Goal: Task Accomplishment & Management: Use online tool/utility

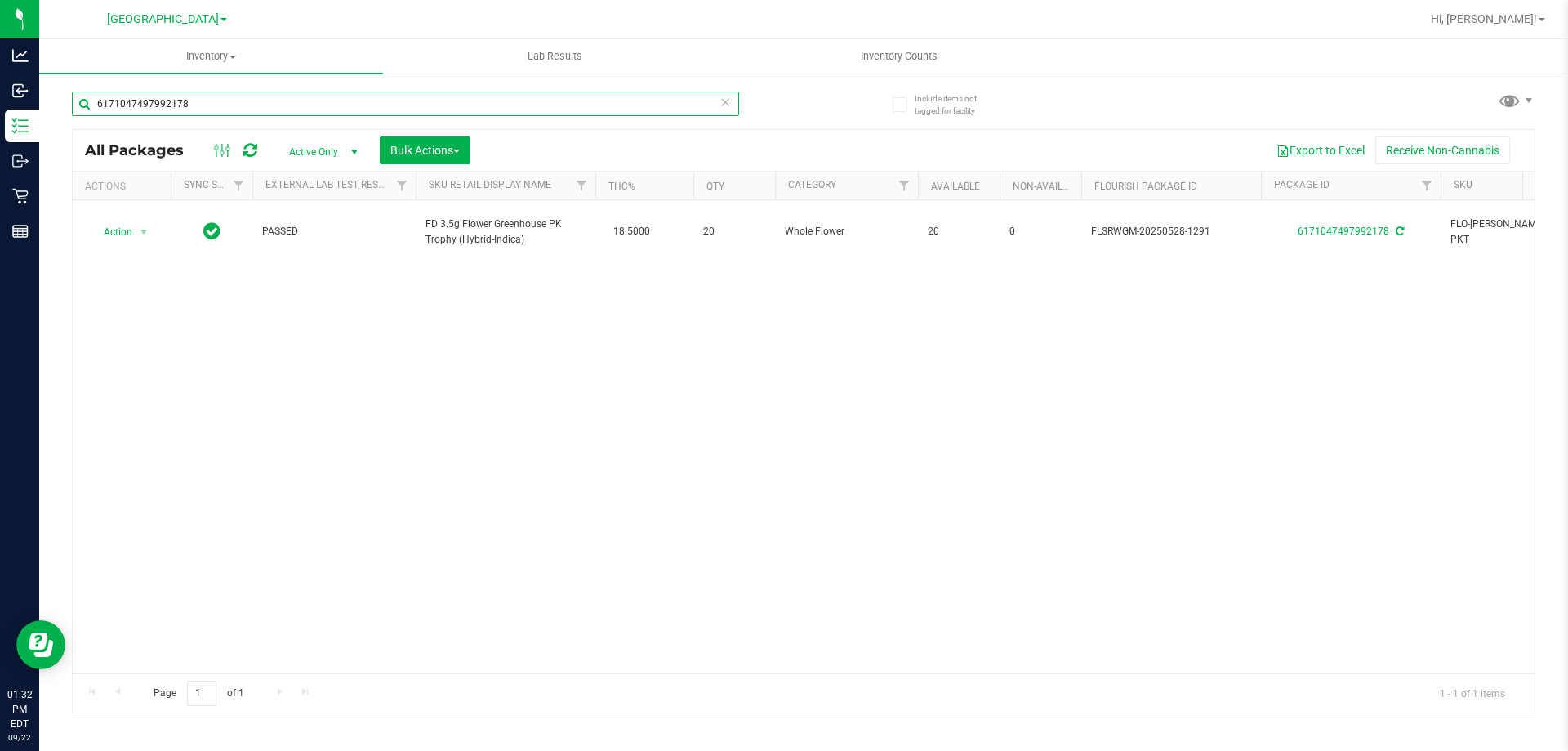
click at [409, 107] on input "6171047497992178" at bounding box center [406, 104] width 668 height 25
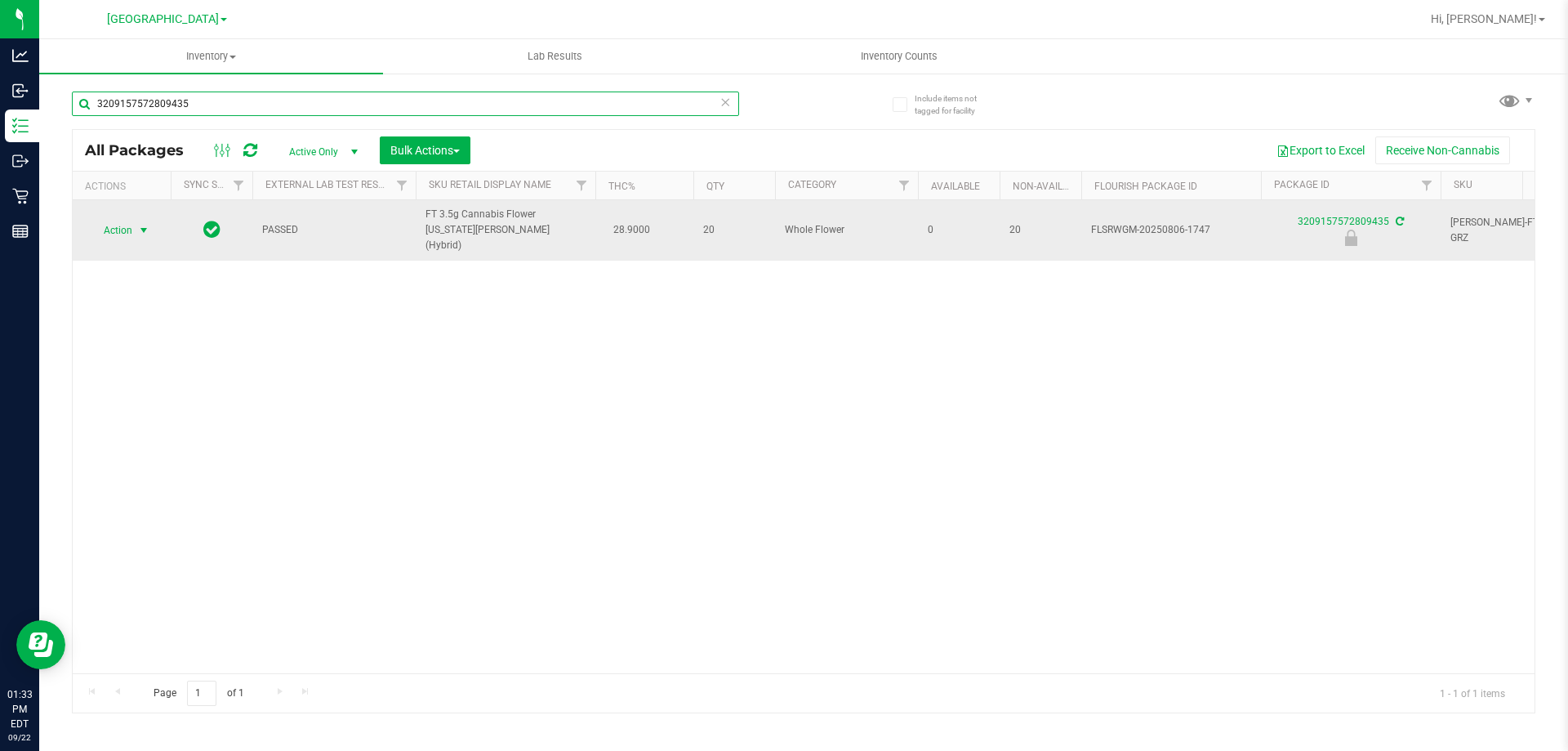
type input "3209157572809435"
click at [122, 226] on span "Action" at bounding box center [111, 230] width 44 height 23
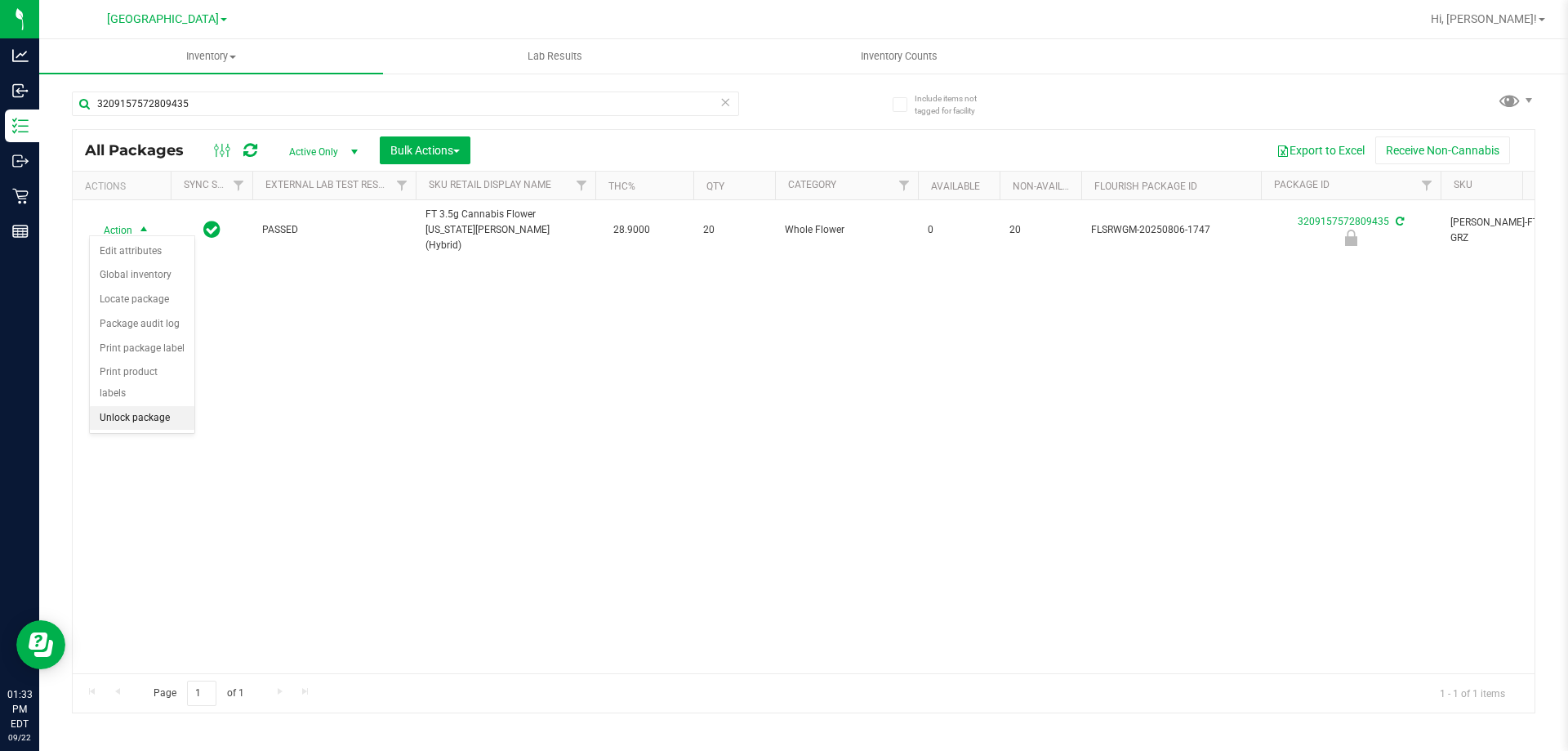
click at [148, 406] on li "Unlock package" at bounding box center [141, 418] width 105 height 25
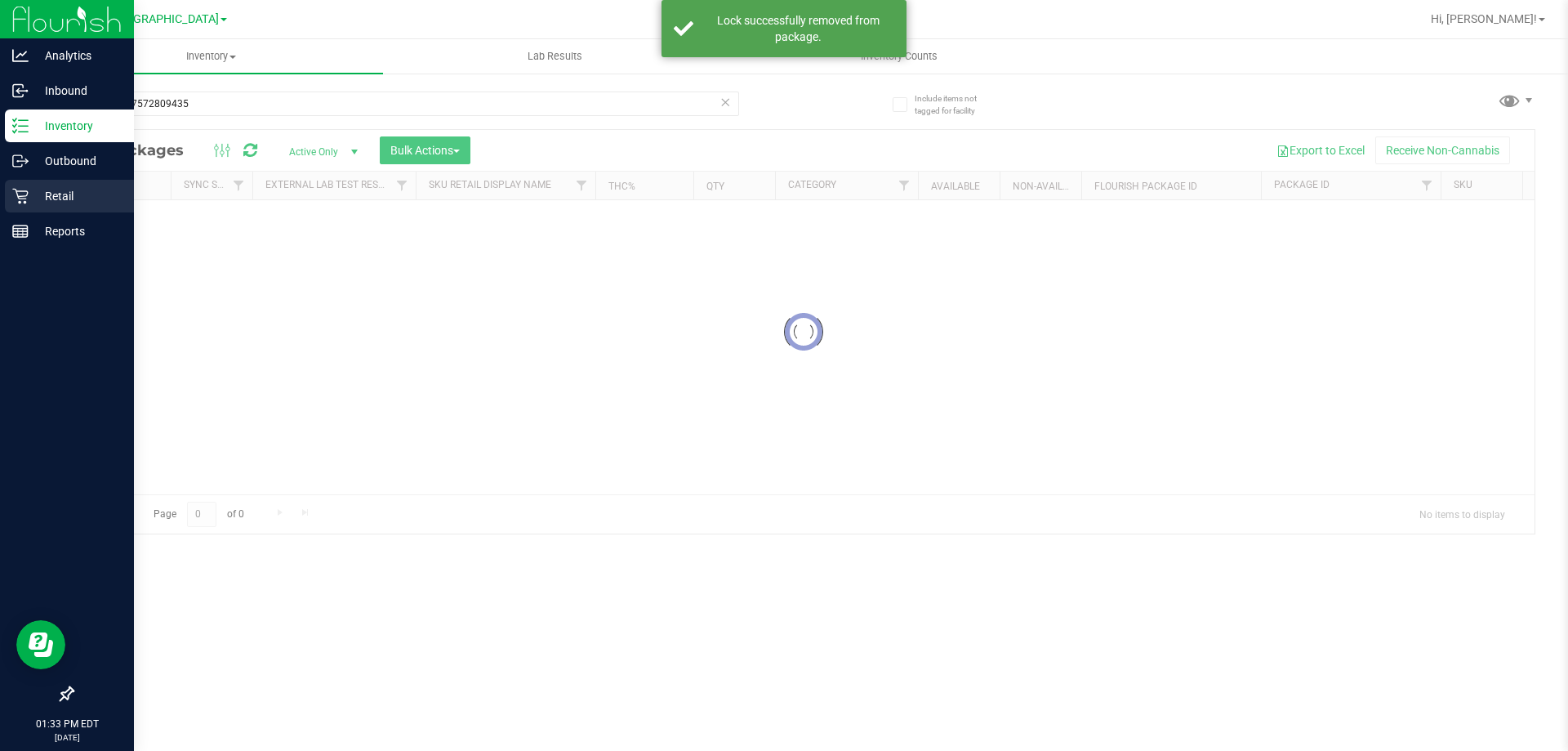
click at [18, 191] on icon at bounding box center [20, 196] width 17 height 17
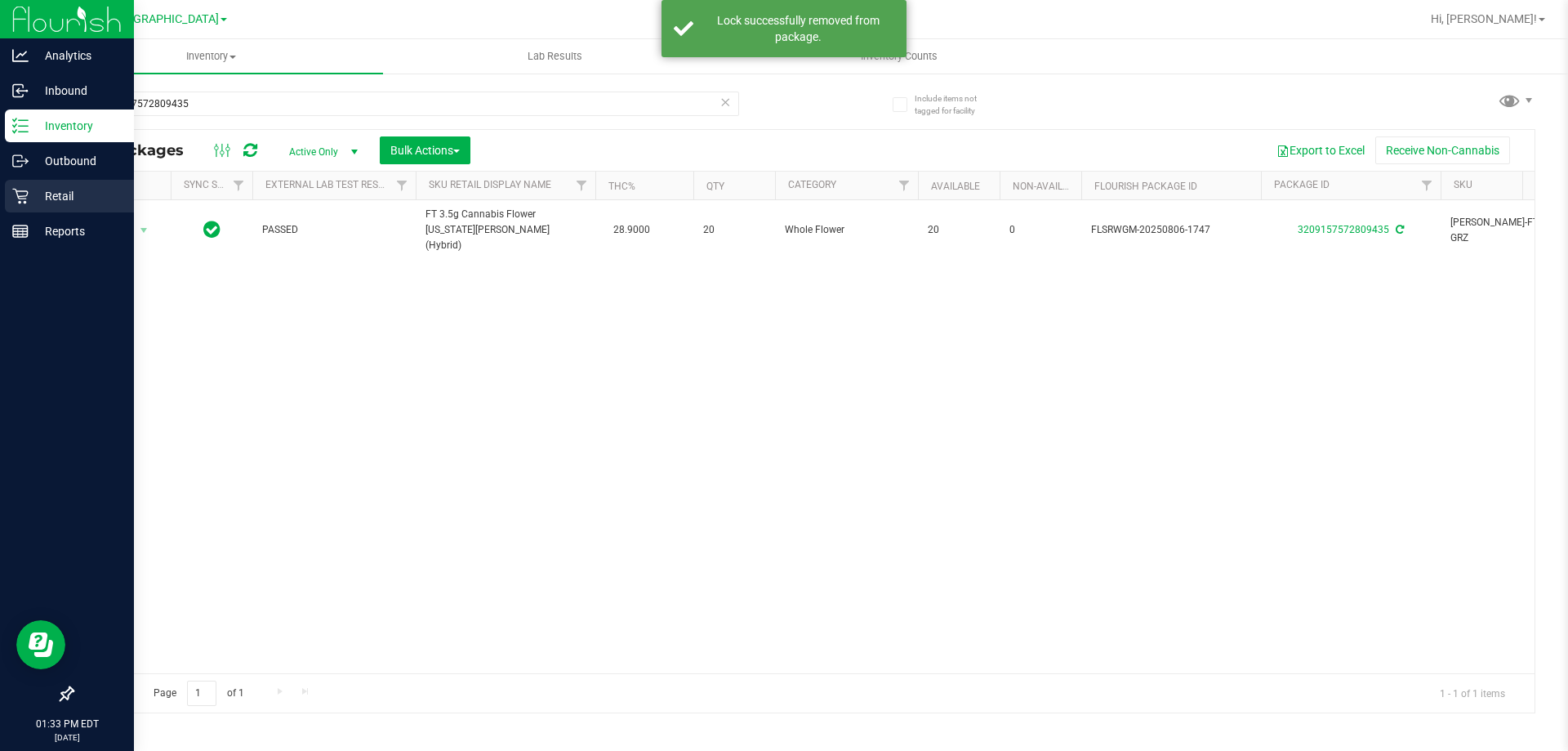
click at [25, 191] on icon at bounding box center [20, 196] width 17 height 17
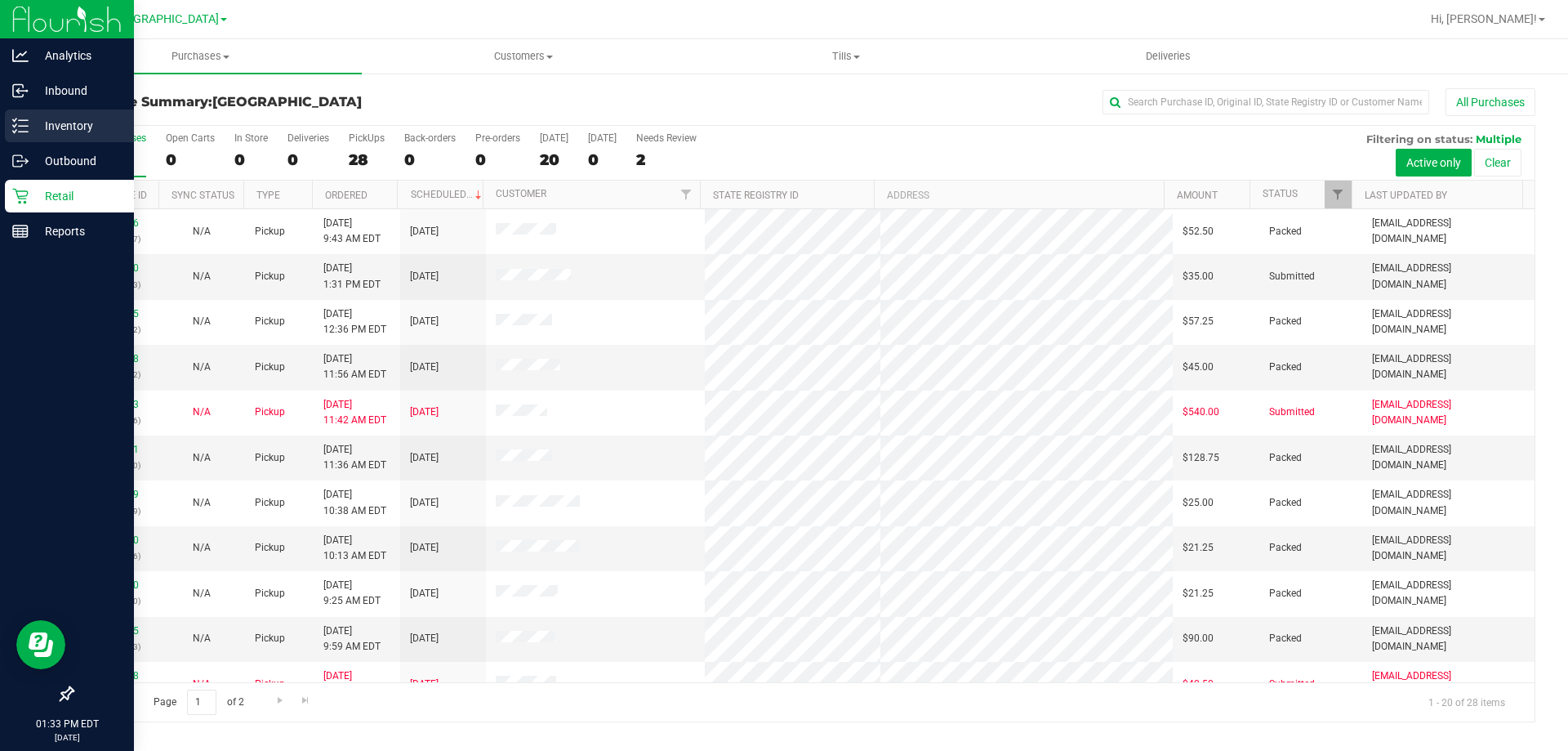
click at [18, 128] on icon at bounding box center [20, 126] width 17 height 17
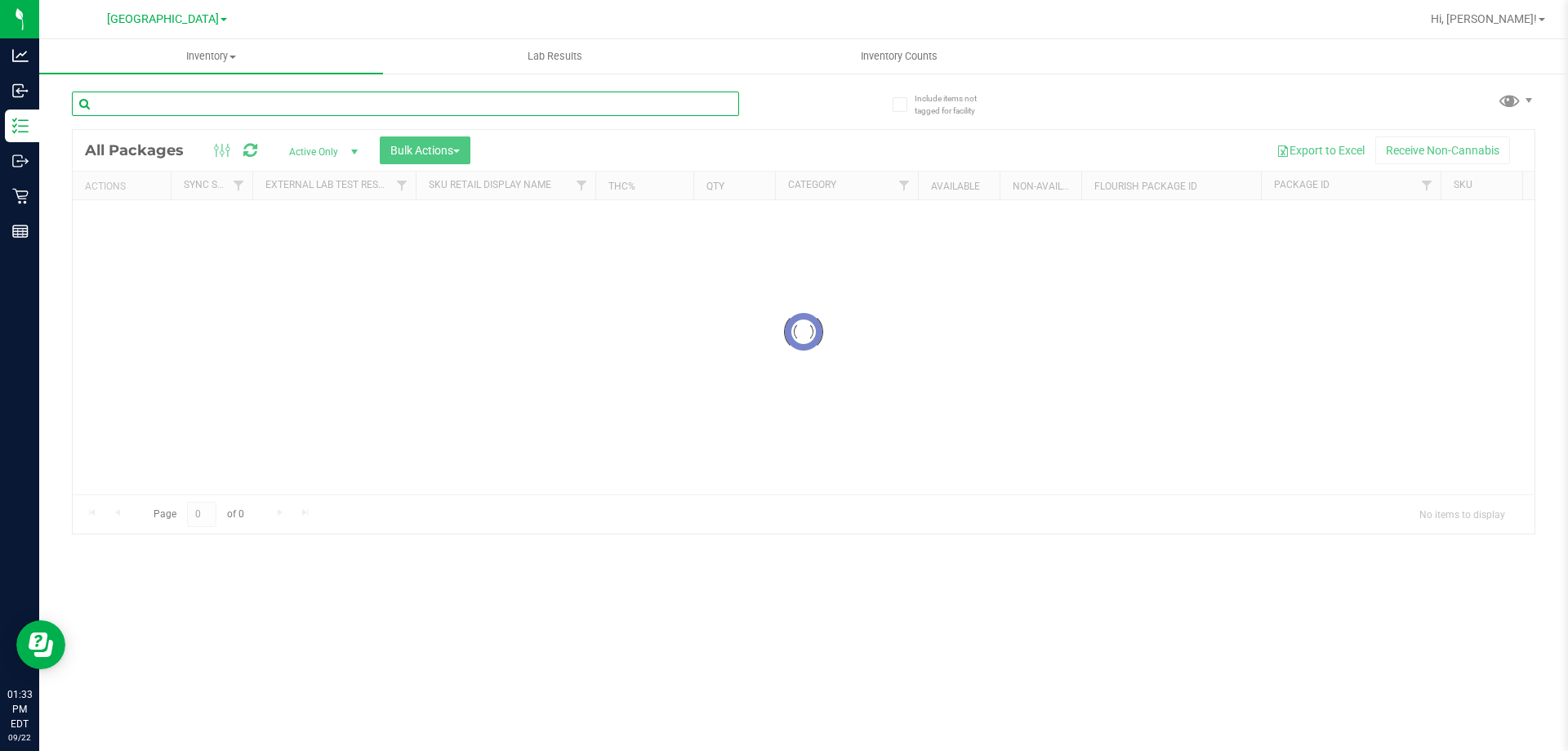
click at [221, 113] on input "text" at bounding box center [406, 104] width 668 height 25
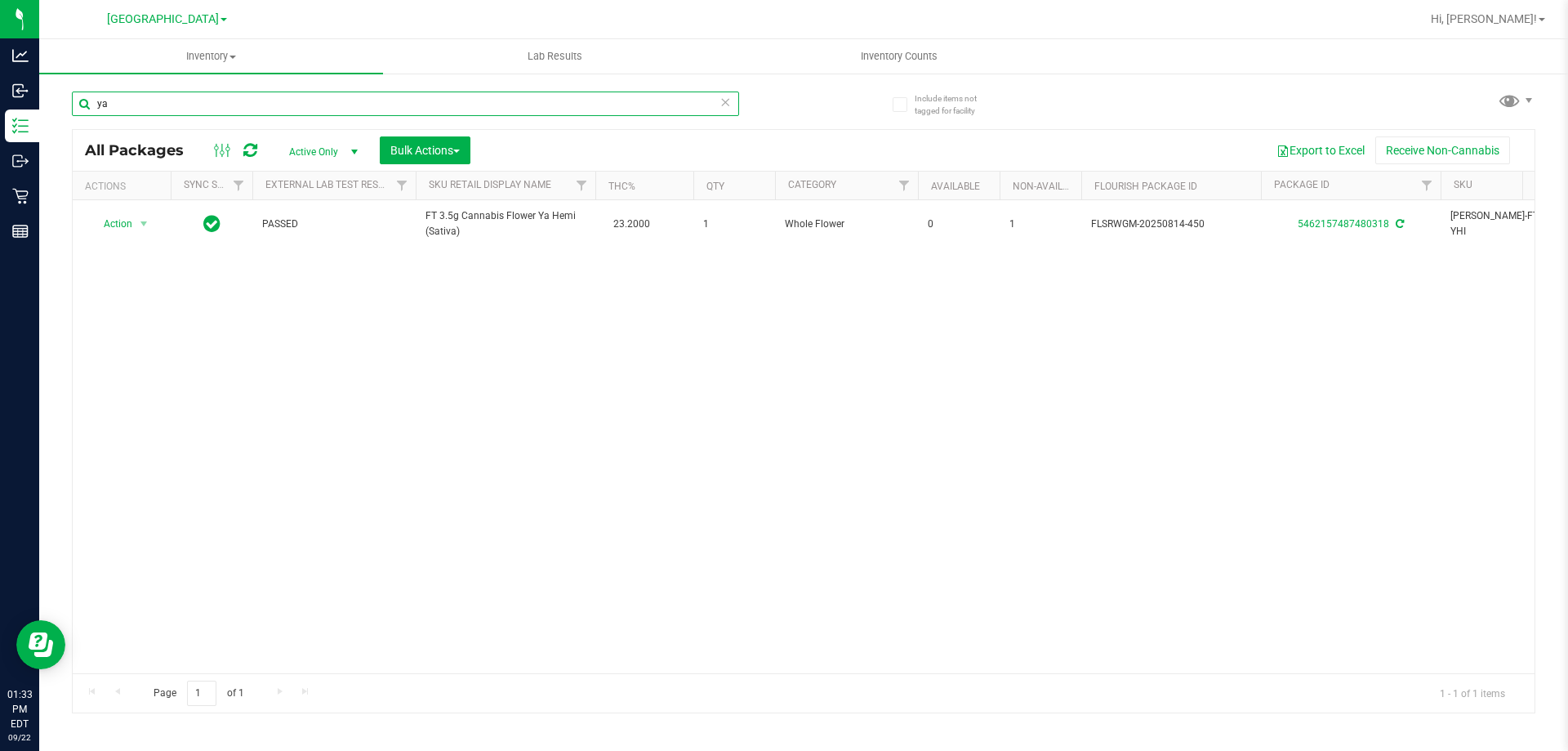
type input "y"
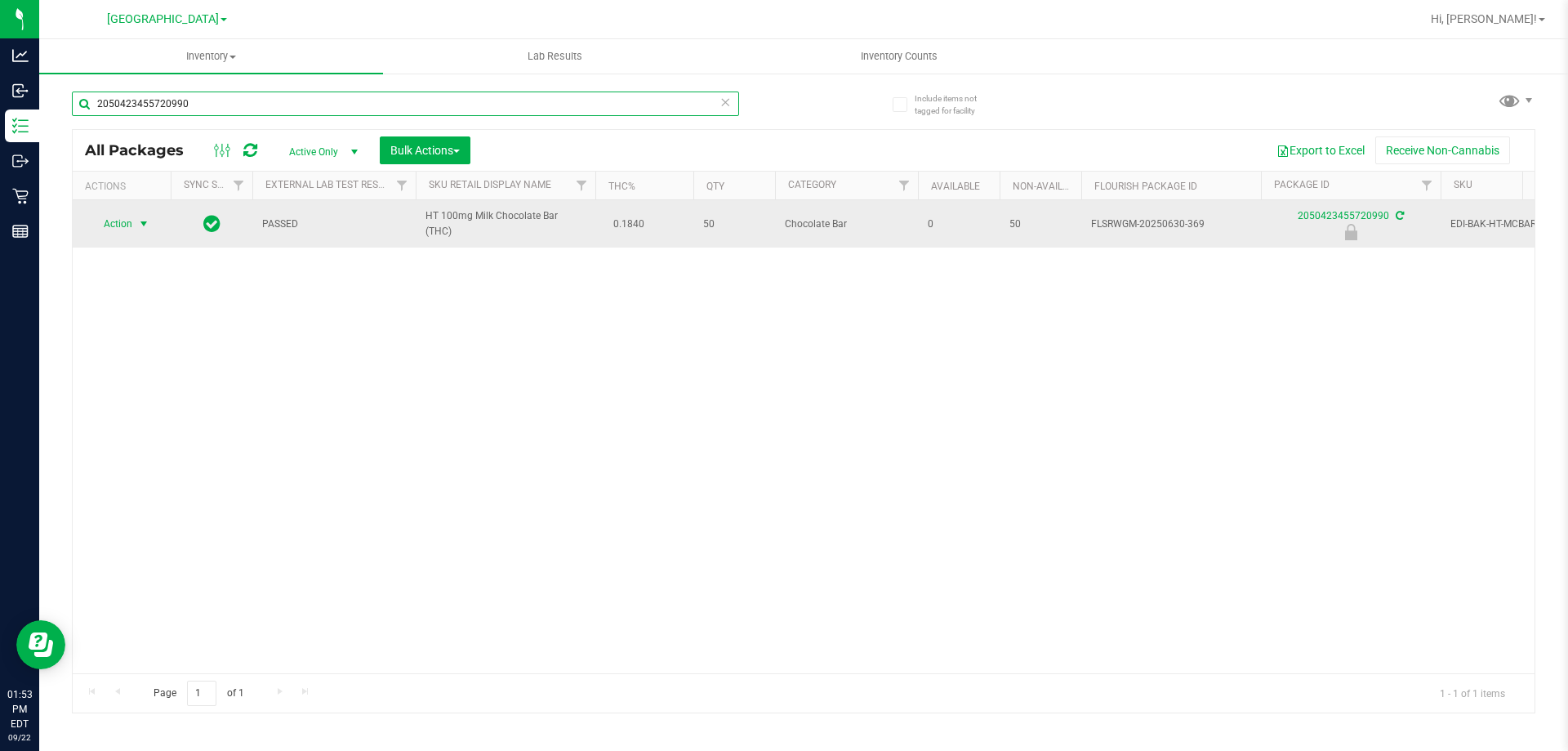
type input "2050423455720990"
click at [147, 226] on span "select" at bounding box center [143, 223] width 13 height 13
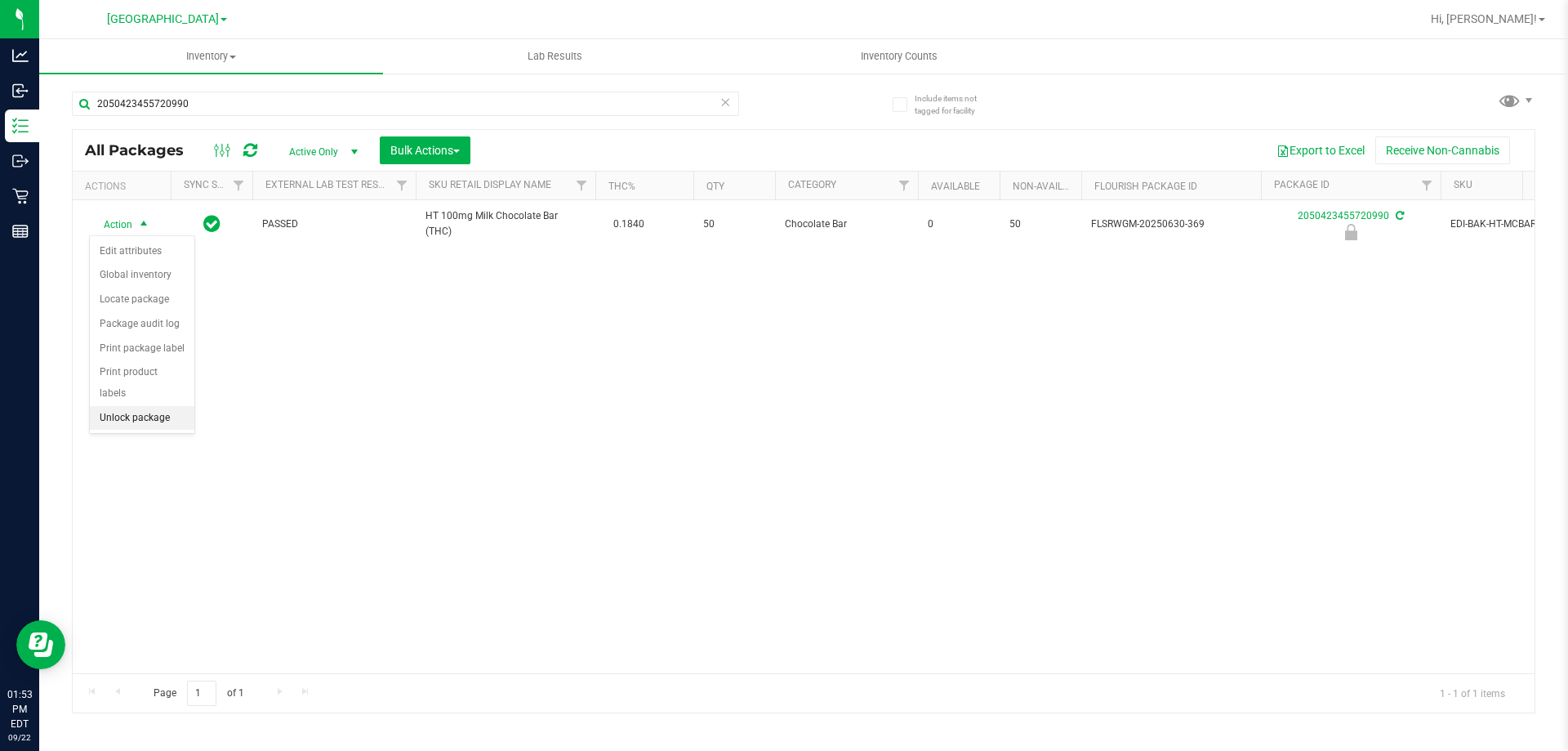
click at [161, 406] on li "Unlock package" at bounding box center [141, 418] width 105 height 25
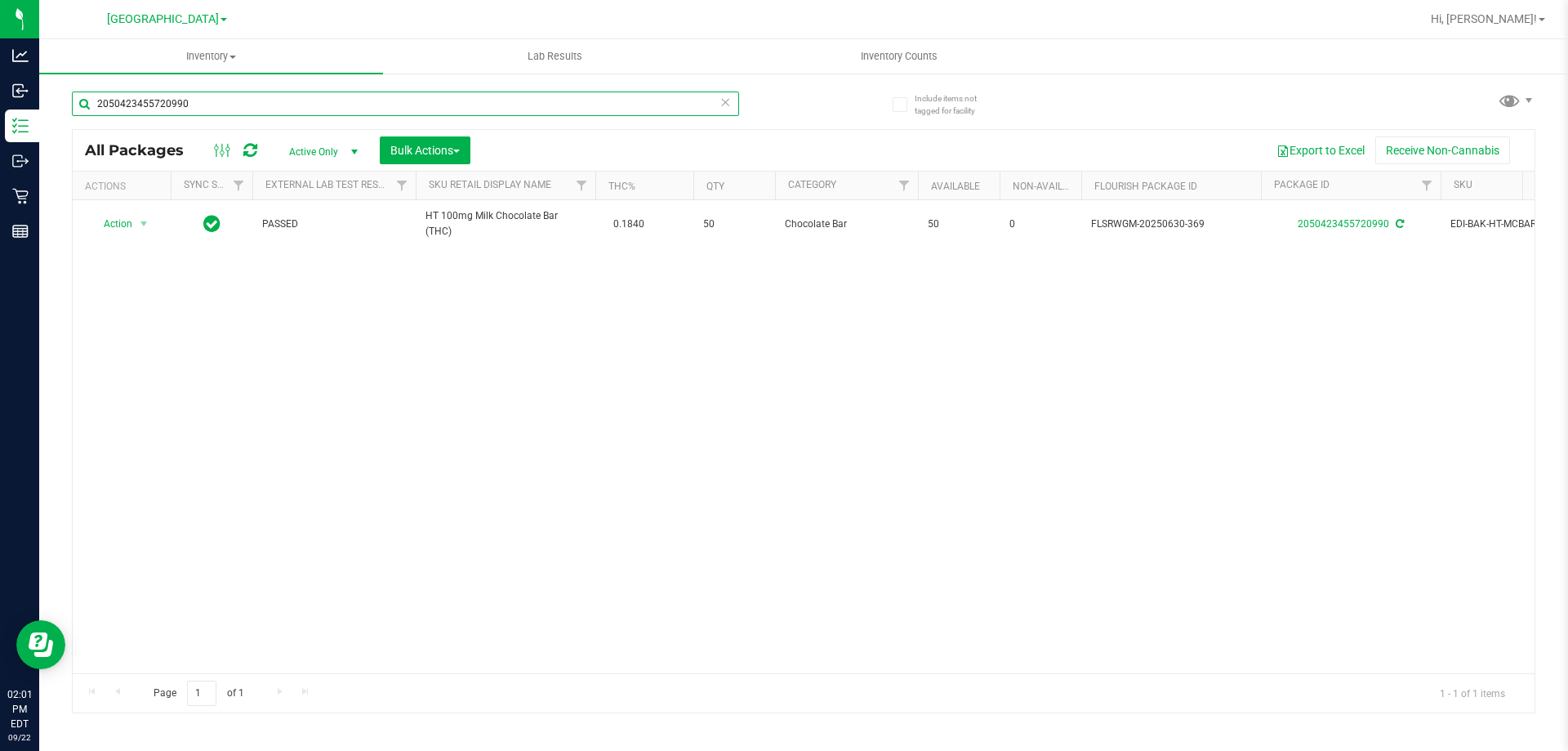
click at [218, 110] on input "2050423455720990" at bounding box center [406, 104] width 668 height 25
click at [218, 111] on input "2050423455720990" at bounding box center [406, 104] width 668 height 25
type input "9355267793692797"
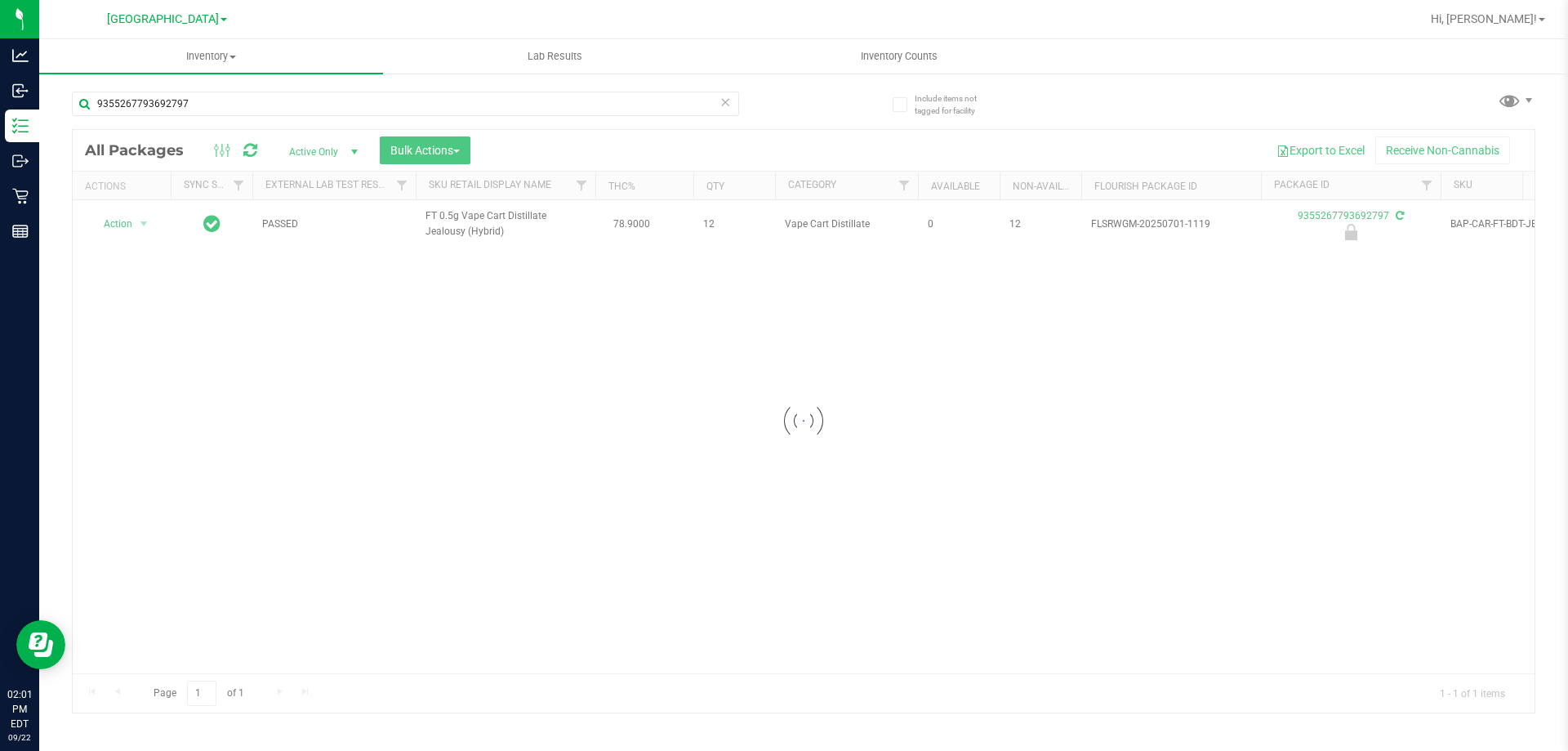
click at [122, 226] on div at bounding box center [804, 421] width 1462 height 582
click at [124, 227] on span "Action" at bounding box center [111, 224] width 44 height 23
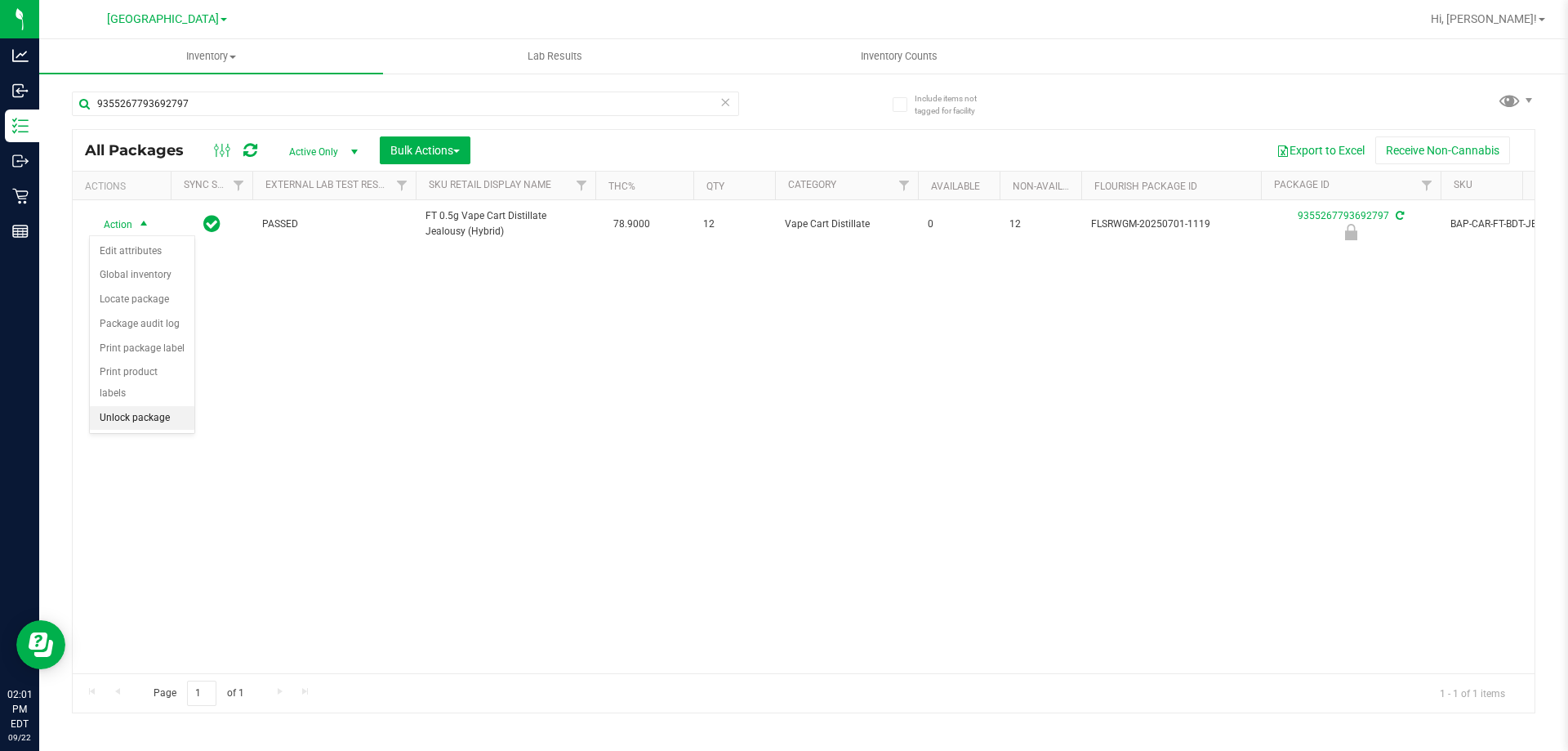
click at [146, 406] on li "Unlock package" at bounding box center [141, 418] width 105 height 25
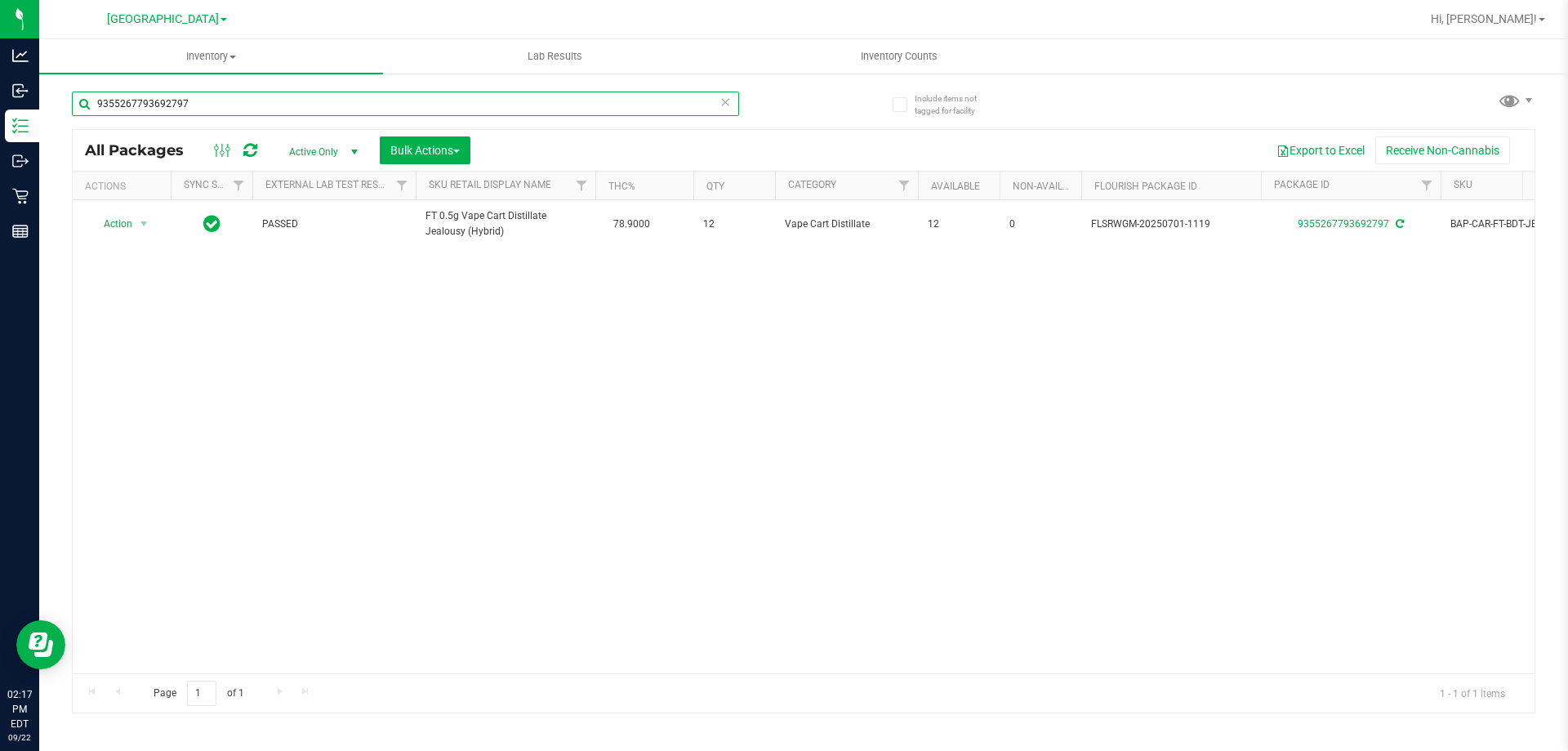
click at [224, 102] on input "9355267793692797" at bounding box center [406, 104] width 668 height 25
type input "4538579198397086"
click at [130, 227] on span "Action" at bounding box center [111, 223] width 44 height 23
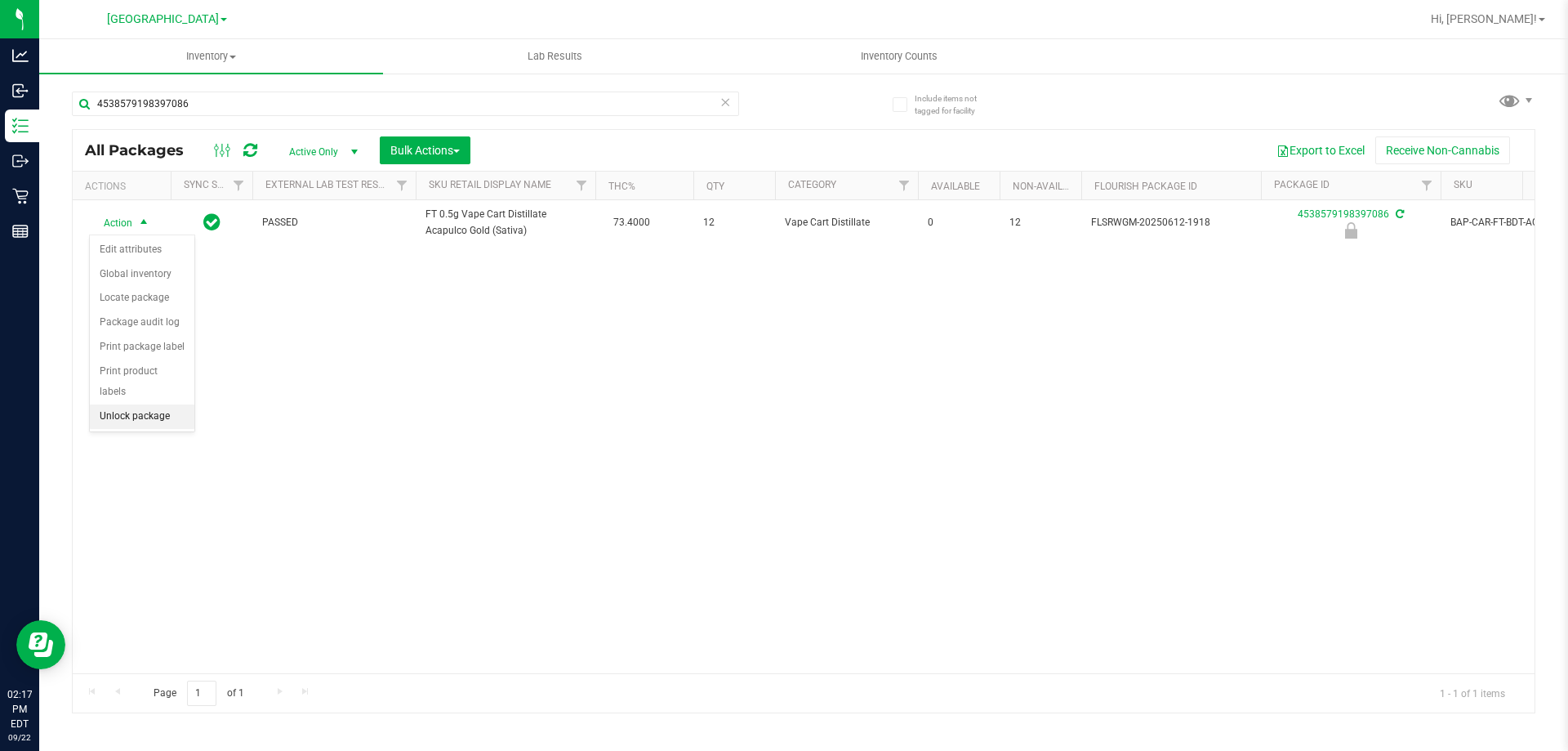
click at [136, 404] on li "Unlock package" at bounding box center [141, 416] width 105 height 25
